Goal: Information Seeking & Learning: Learn about a topic

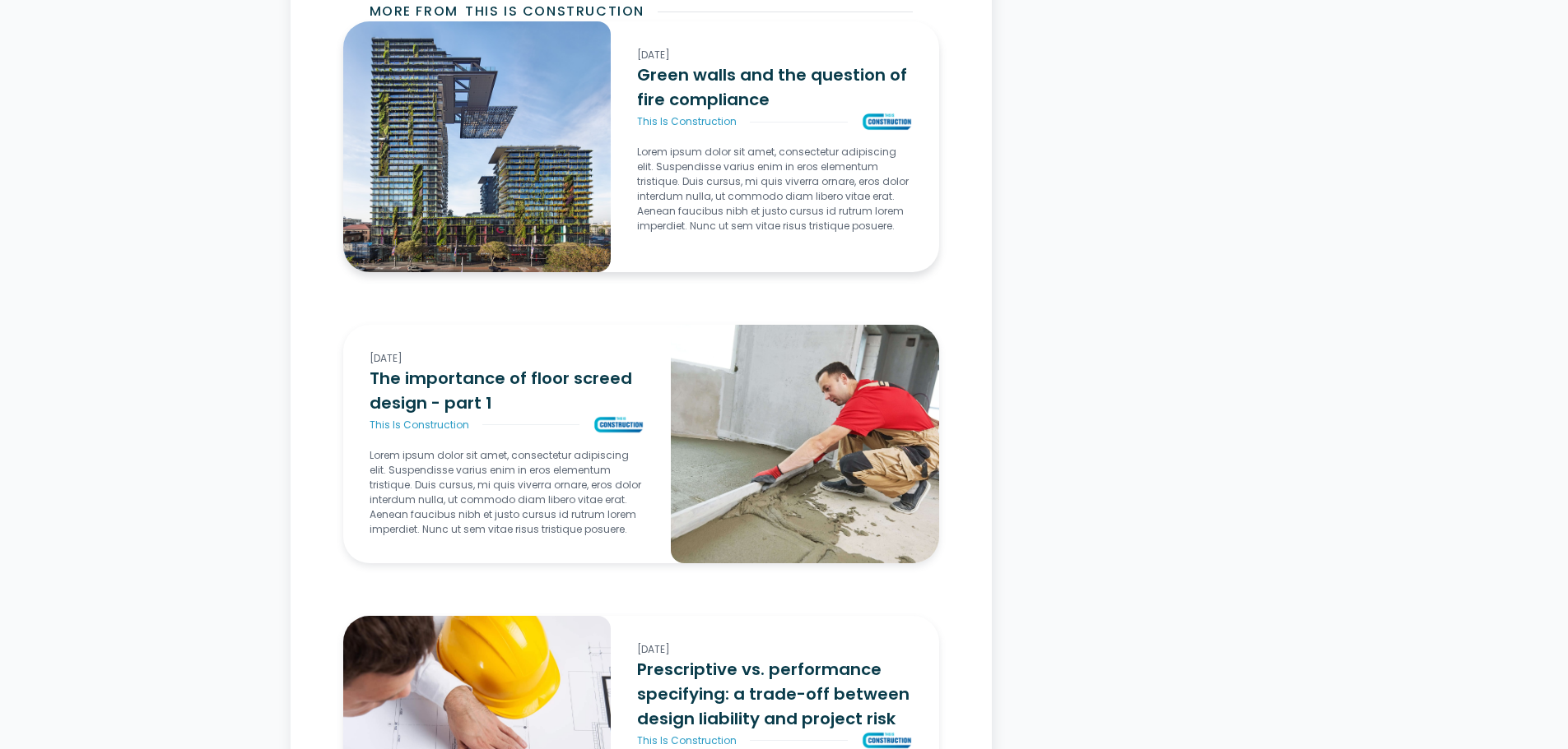
scroll to position [6335, 0]
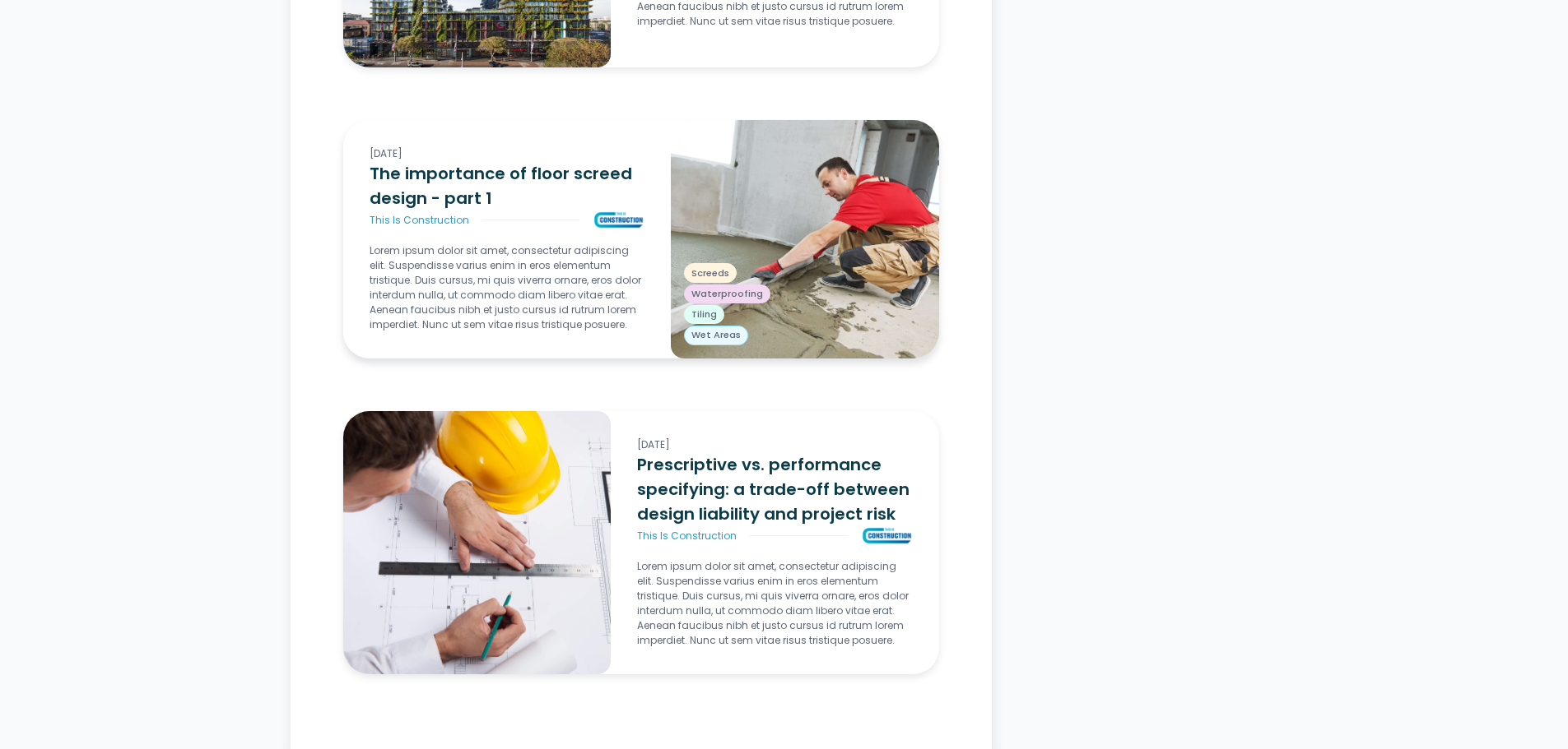
click at [738, 196] on img at bounding box center [804, 239] width 268 height 238
